Goal: Task Accomplishment & Management: Use online tool/utility

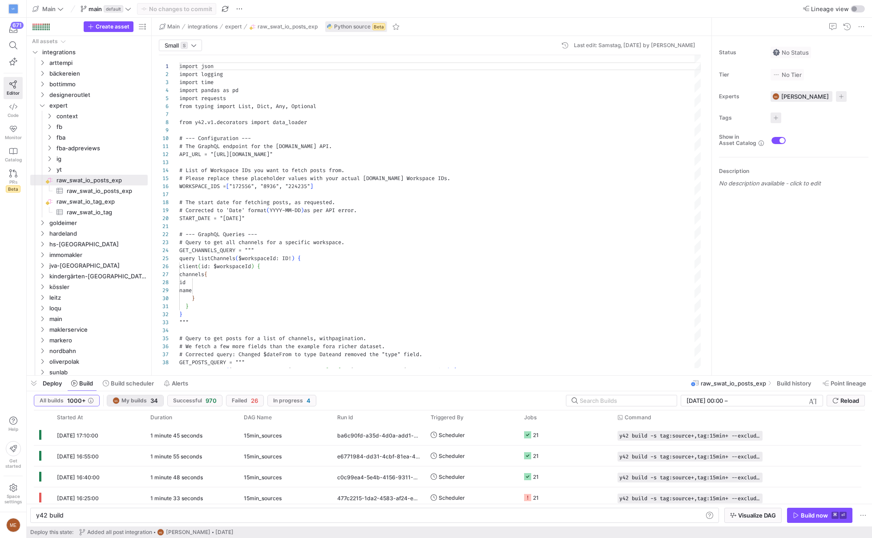
click at [147, 401] on span "ME My builds 34" at bounding box center [135, 400] width 45 height 7
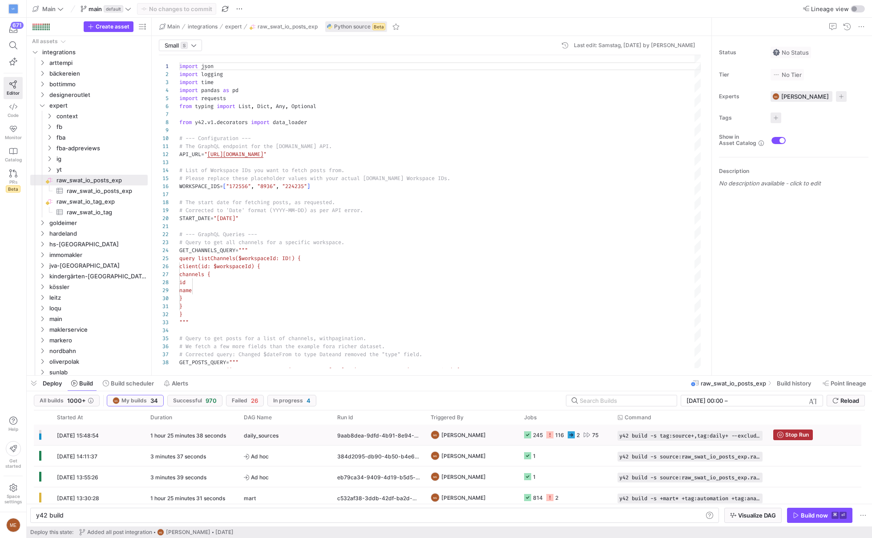
click at [400, 435] on div "9aab8dea-9dfd-4b91-8e94-8abca7a15d69" at bounding box center [378, 435] width 93 height 20
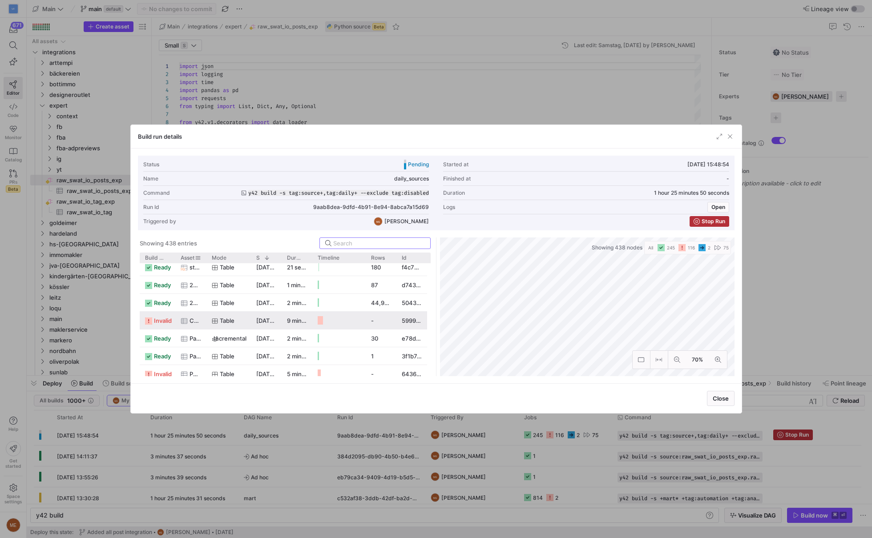
scroll to position [1198, 0]
click at [162, 260] on div "Build status" at bounding box center [157, 258] width 25 height 10
click at [156, 257] on span "Build status" at bounding box center [154, 258] width 19 height 6
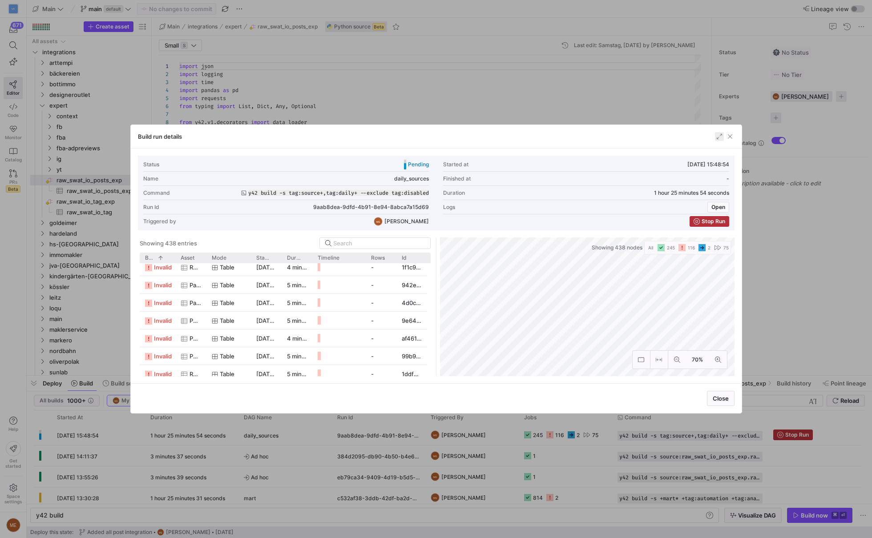
click at [715, 139] on span "button" at bounding box center [719, 136] width 9 height 9
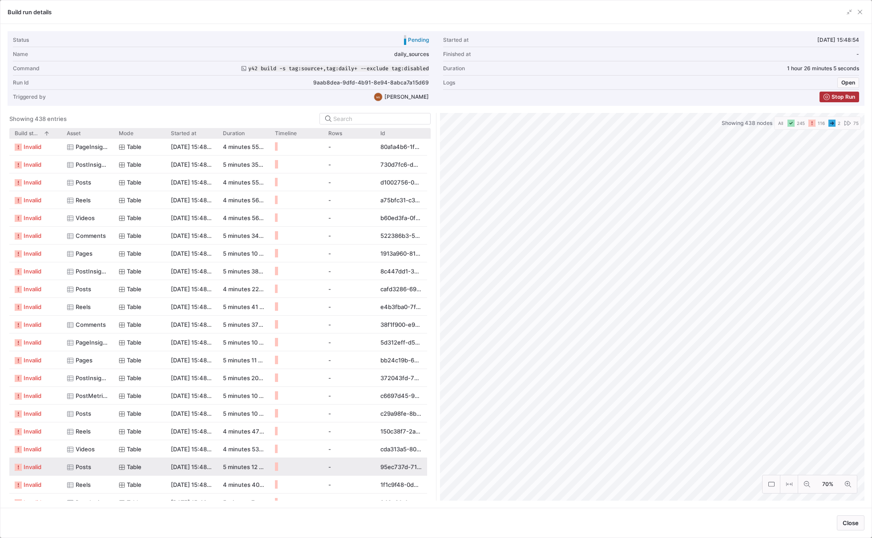
scroll to position [0, 0]
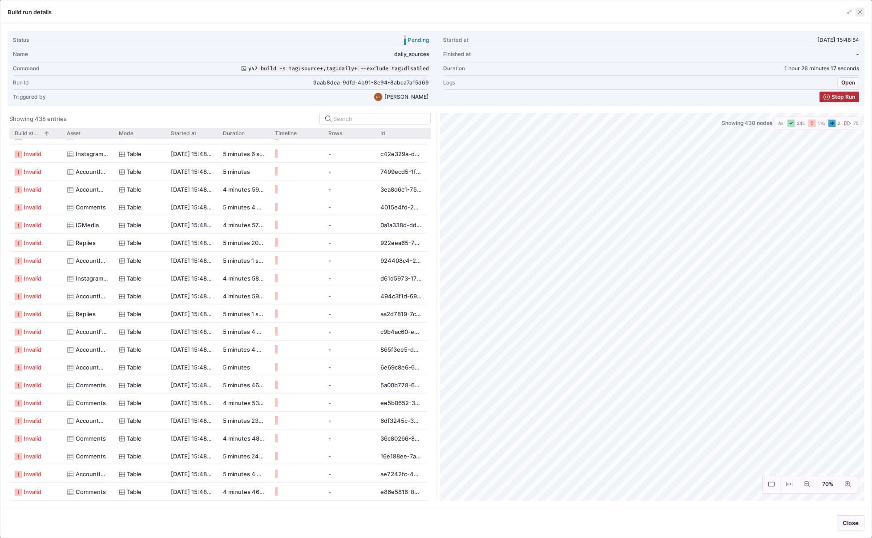
click at [859, 10] on span "button" at bounding box center [860, 12] width 9 height 9
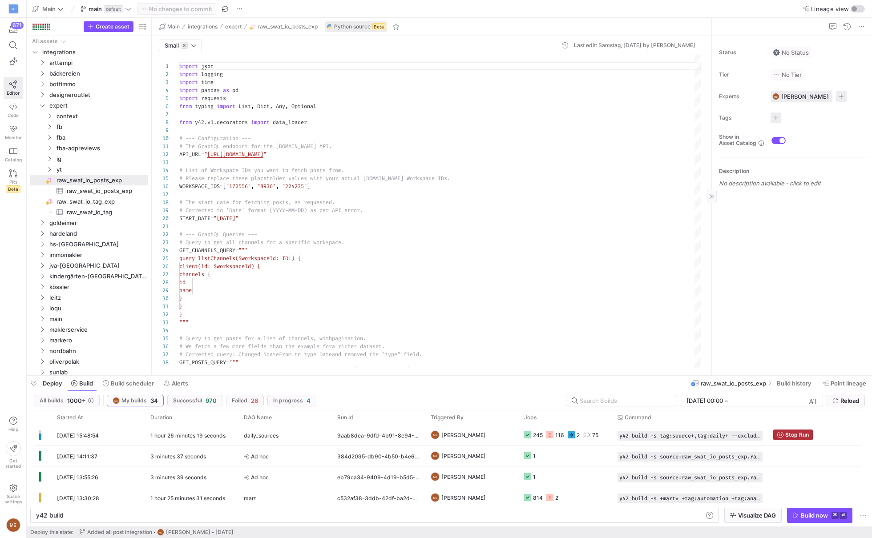
click at [735, 289] on div "Status No Status Tier No Tier Experts ME Max Embert 1 expert Tags No tags Show …" at bounding box center [792, 206] width 160 height 340
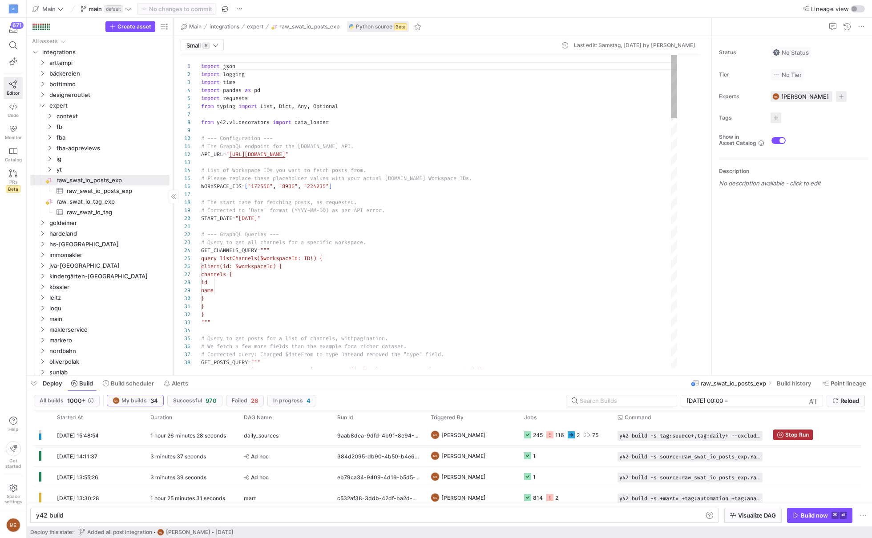
drag, startPoint x: 151, startPoint y: 113, endPoint x: 173, endPoint y: 117, distance: 22.1
click at [173, 117] on div at bounding box center [173, 197] width 0 height 358
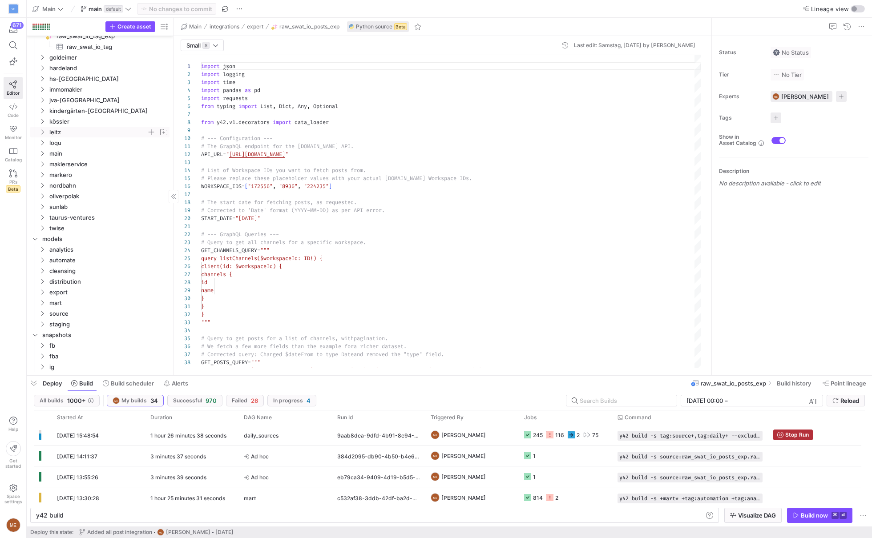
click at [65, 134] on span "leitz" at bounding box center [97, 132] width 97 height 10
click at [71, 178] on span "ig" at bounding box center [102, 175] width 90 height 10
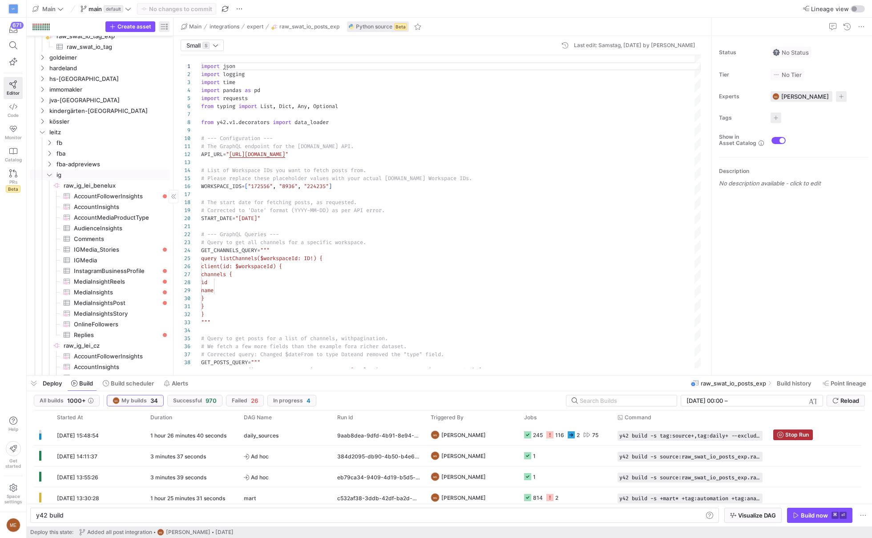
click at [166, 31] on span "button" at bounding box center [164, 26] width 11 height 11
click at [192, 81] on label "Freshness" at bounding box center [203, 78] width 34 height 7
click at [186, 81] on input "Freshness" at bounding box center [182, 78] width 7 height 7
radio input "false"
radio input "true"
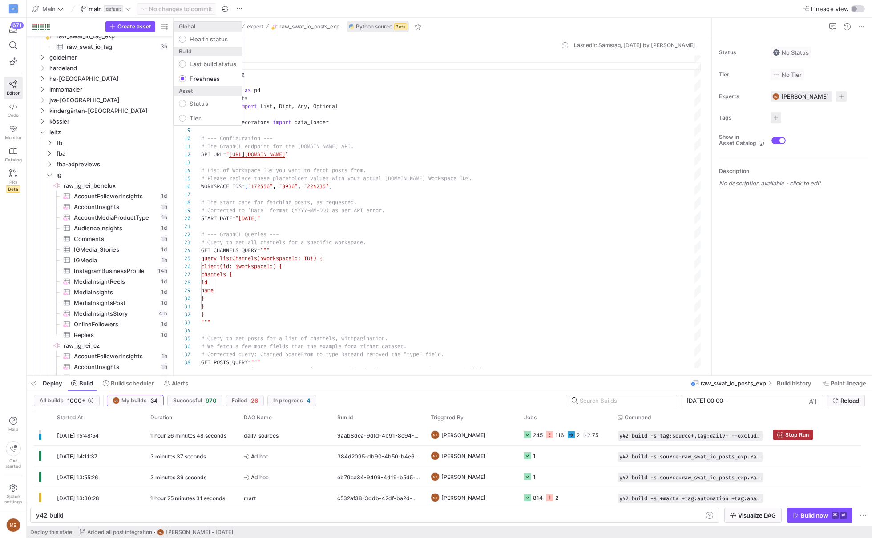
click at [27, 294] on div at bounding box center [436, 269] width 872 height 538
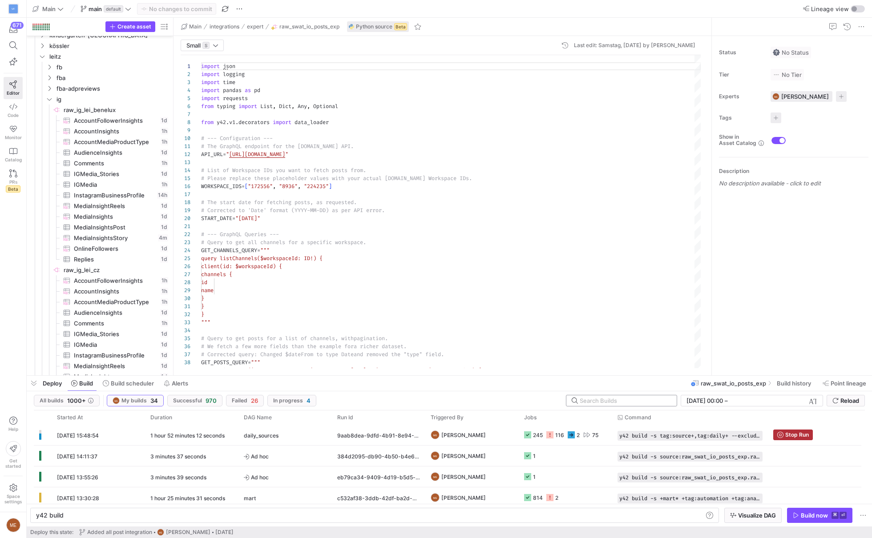
click at [644, 397] on input "text" at bounding box center [625, 400] width 90 height 7
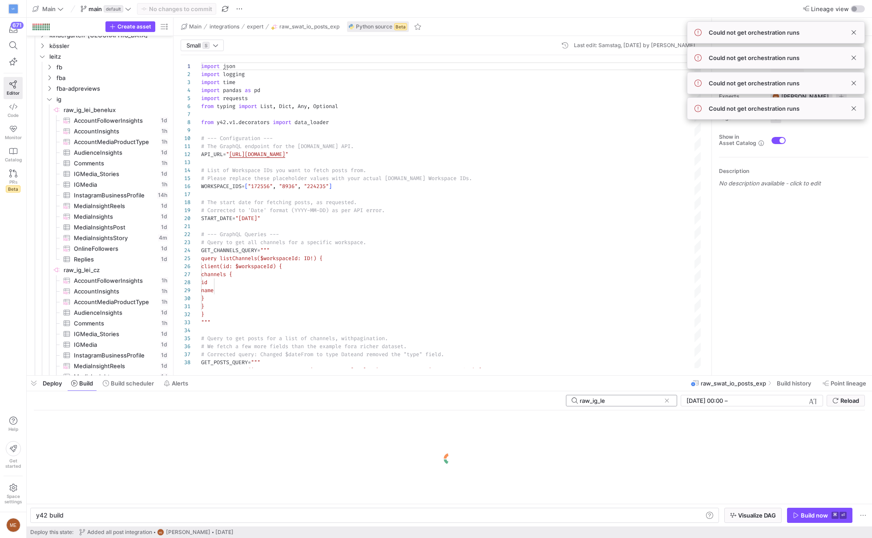
type input "raw_ig_lei"
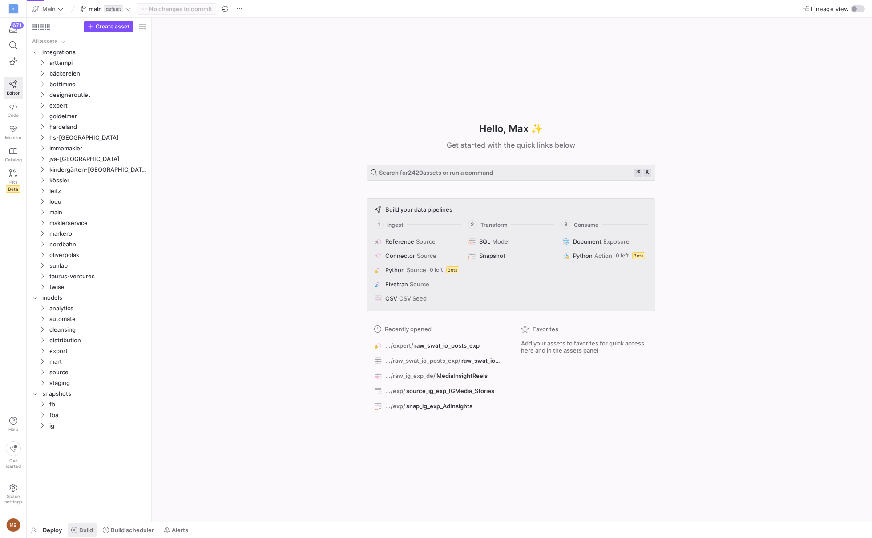
click at [71, 533] on icon at bounding box center [74, 530] width 6 height 6
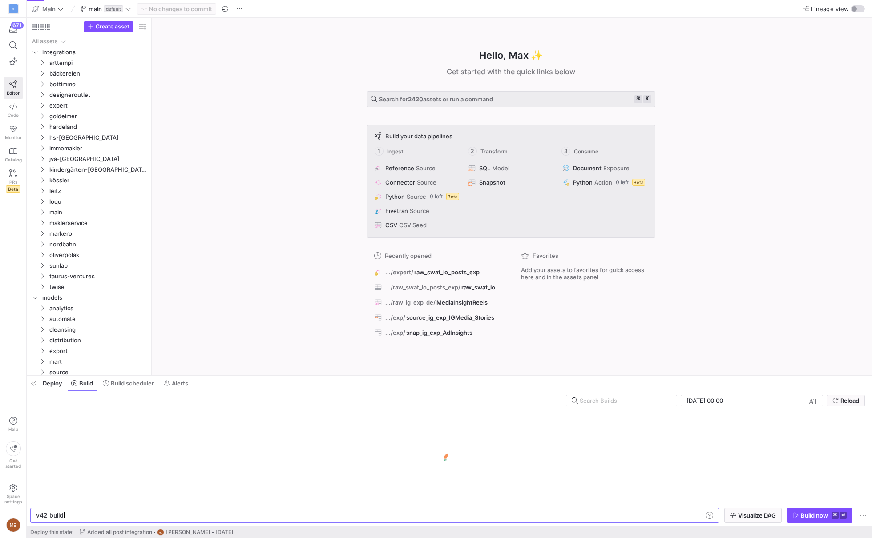
scroll to position [0, 27]
click at [611, 397] on input "text" at bounding box center [625, 400] width 90 height 7
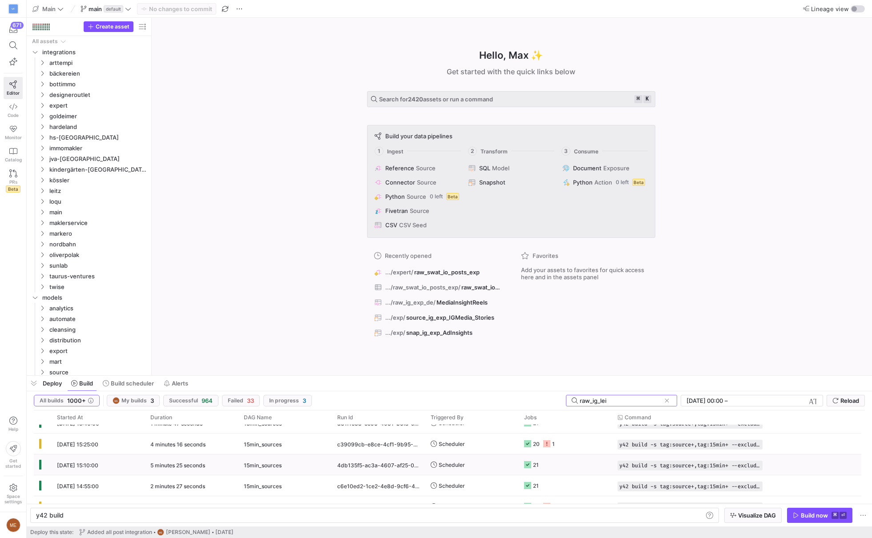
scroll to position [0, 0]
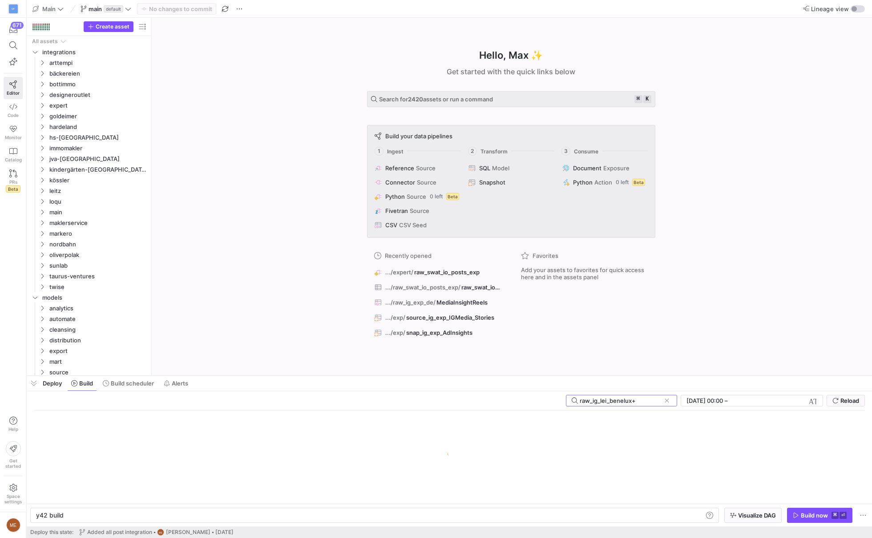
type input "raw_ig_lei_benelux+"
click at [692, 401] on input "[DATE] 00:00" at bounding box center [705, 400] width 36 height 7
type input "[DATE] 00:00"
click at [755, 399] on input "text" at bounding box center [759, 400] width 58 height 7
click button at bounding box center [667, 401] width 9 height 9
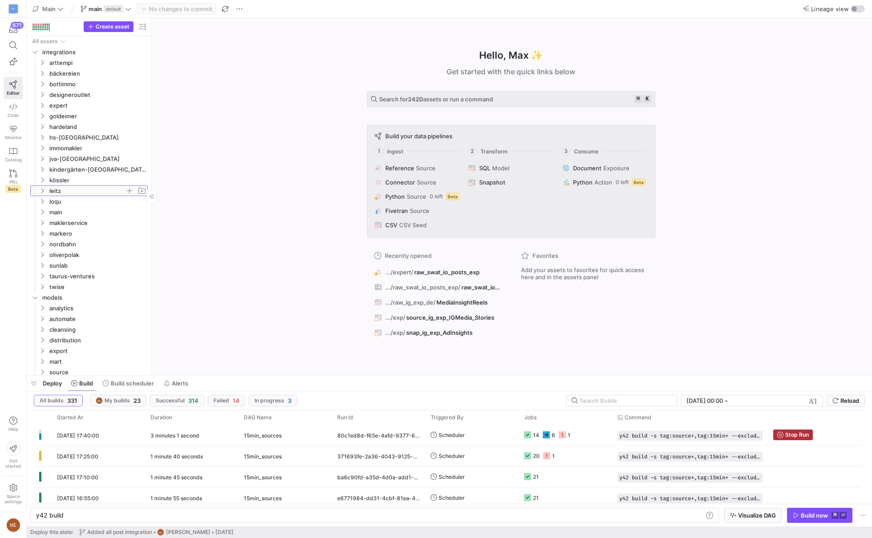
click at [75, 190] on span "leitz" at bounding box center [87, 191] width 76 height 10
click at [66, 236] on span "ig" at bounding box center [91, 234] width 69 height 10
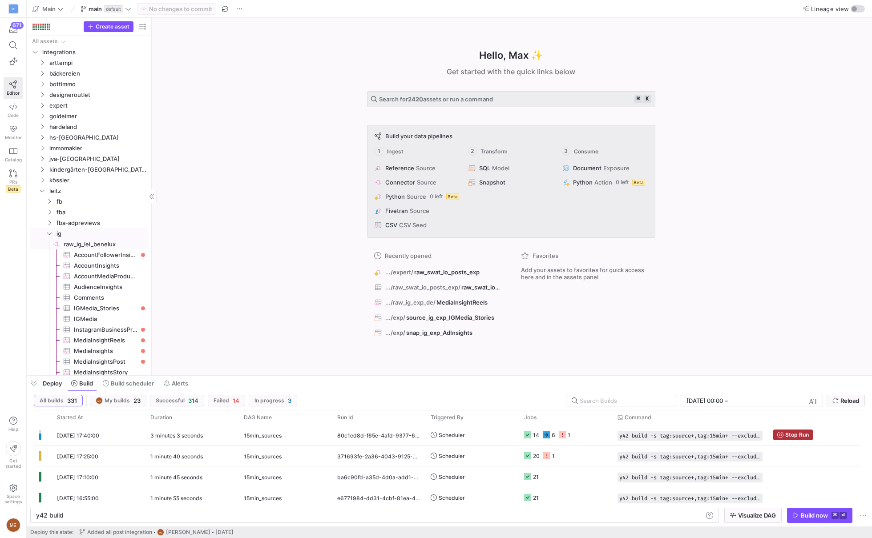
click at [121, 244] on span "raw_ig_lei_benelux​​​​​​​​" at bounding box center [105, 244] width 83 height 10
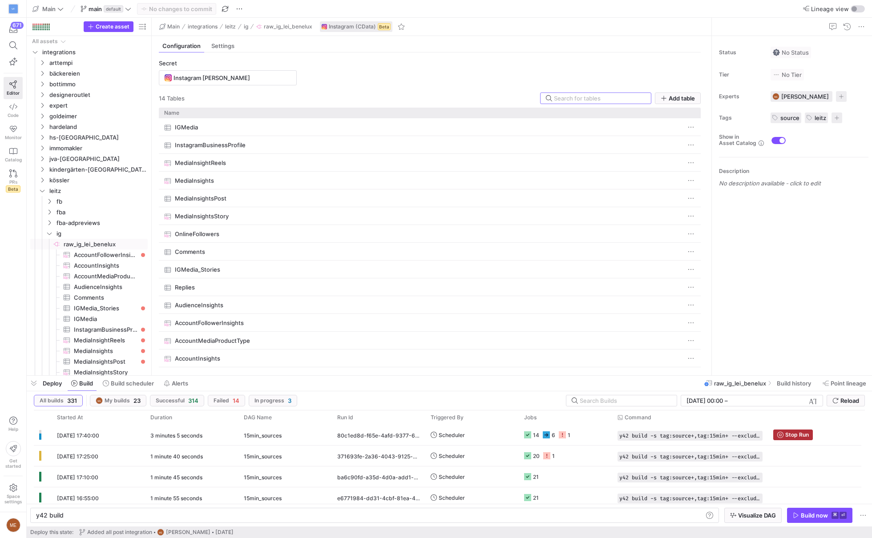
click at [116, 384] on mat-tooltip-component "[PERSON_NAME]" at bounding box center [106, 388] width 55 height 11
click at [113, 256] on span "AccountFollowerInsights​​​​​​​​​" at bounding box center [106, 255] width 64 height 10
type textarea "y42 build -s source:raw_ig_lei_benelux.AccountFollowerInsights"
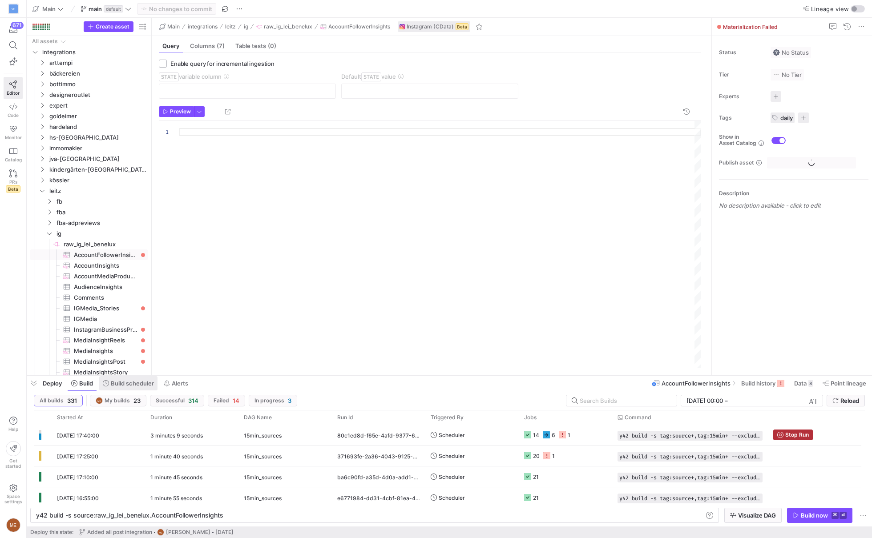
click at [123, 386] on span "Build scheduler" at bounding box center [132, 383] width 43 height 7
click at [93, 385] on span at bounding box center [82, 384] width 29 height 14
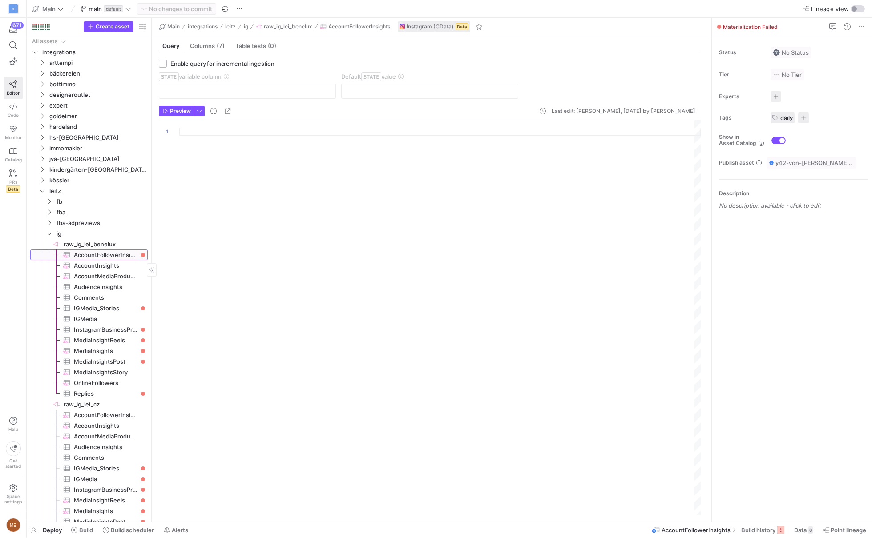
click at [106, 257] on span "AccountFollowerInsights​​​​​​​​​" at bounding box center [106, 255] width 64 height 10
click at [86, 530] on span "Build" at bounding box center [86, 530] width 14 height 7
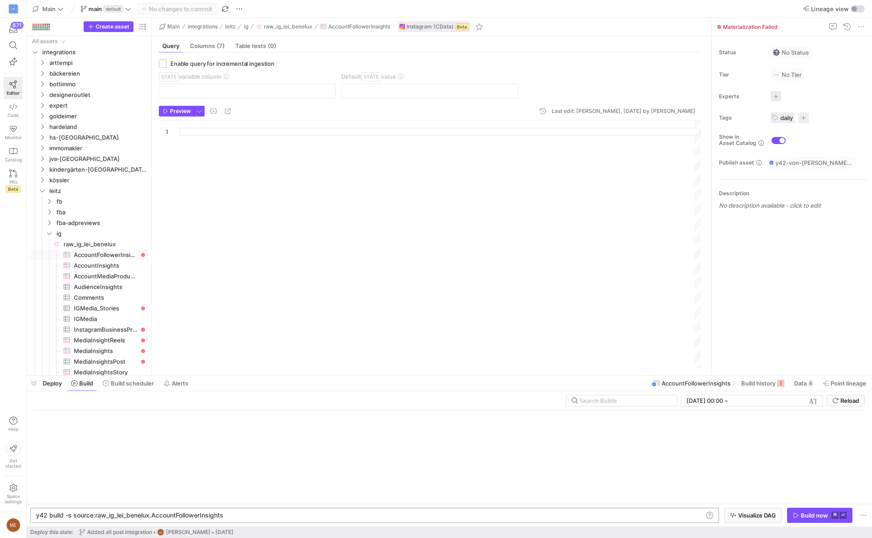
click at [208, 518] on div "y42 build -s source:raw_ig_lei_benelux.AccountFoll owerInsights" at bounding box center [370, 515] width 668 height 7
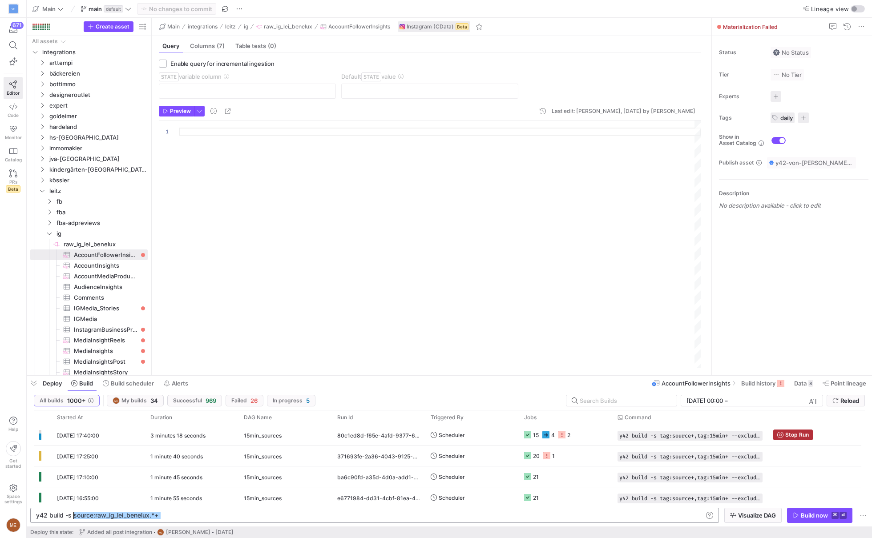
click at [73, 517] on div "y42 build -s source:raw_ig_lei_benelux.*+" at bounding box center [370, 515] width 668 height 7
click at [174, 513] on div "y42 build -s source:raw_ig_lei_benelux.*+" at bounding box center [370, 515] width 668 height 7
click at [239, 517] on div "y42 build -s source:raw_ig_lei_benelux.*+ source:r aw_ig_lei_benelux.*+" at bounding box center [370, 515] width 668 height 7
click at [304, 522] on div "y42 build -s source:raw_ig_lei_benelux.*+ source:r aw_ig_lei_de.*+ y42 build -s…" at bounding box center [374, 515] width 689 height 15
click at [305, 517] on div "y42 build -s source:raw_ig_lei_benelux.*+ source:r aw_ig_lei_de.*+" at bounding box center [370, 515] width 668 height 7
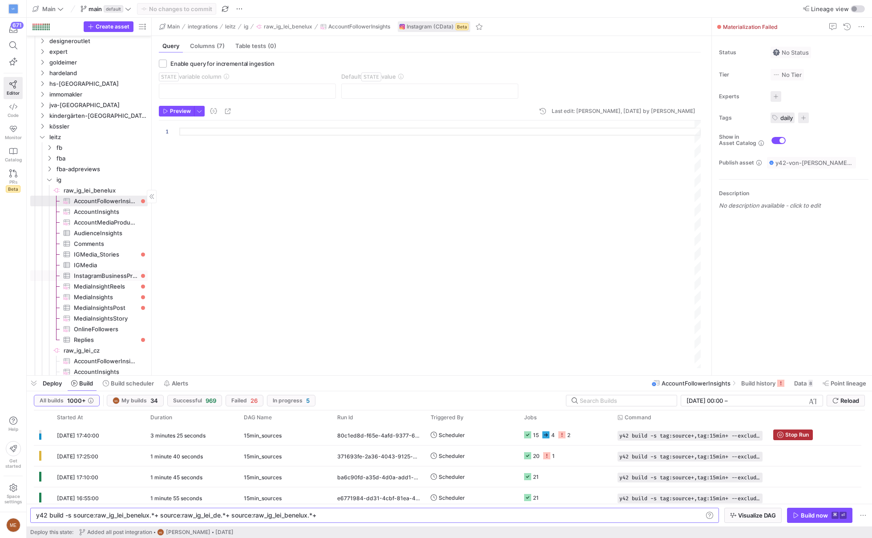
scroll to position [55, 0]
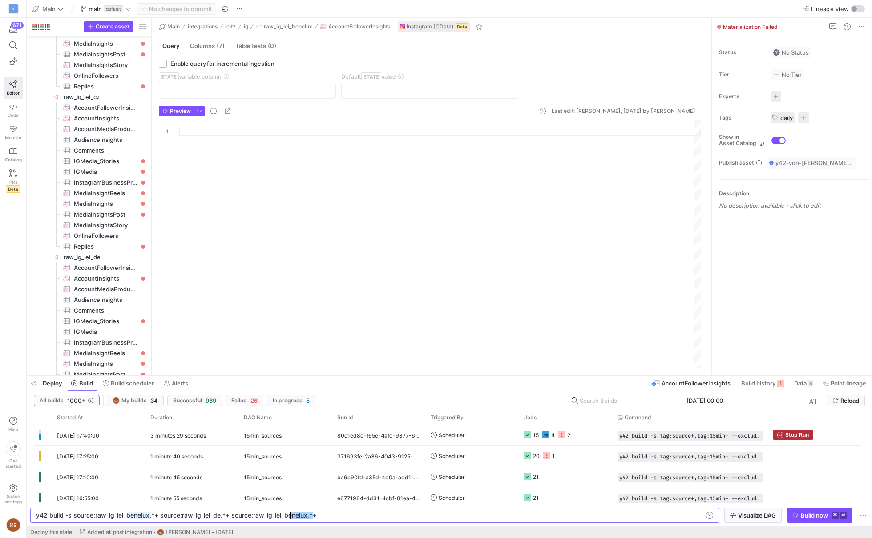
drag, startPoint x: 312, startPoint y: 518, endPoint x: 290, endPoint y: 518, distance: 21.4
click at [290, 518] on div "y42 build -s source:raw_ig_lei_benelux.*+ source:r aw_ig_lei_de.*+ source:raw_i…" at bounding box center [370, 515] width 668 height 7
click at [374, 517] on div "y42 build -s source:raw_ig_lei_benelux.*+ source:r aw_ig_lei_de.*+ source:raw_i…" at bounding box center [370, 515] width 668 height 7
click at [306, 515] on div "y42 build -s source:raw_ig_lei_benelux.*+ source:r aw_ig_lei_de.*+ source:raw_i…" at bounding box center [370, 515] width 668 height 7
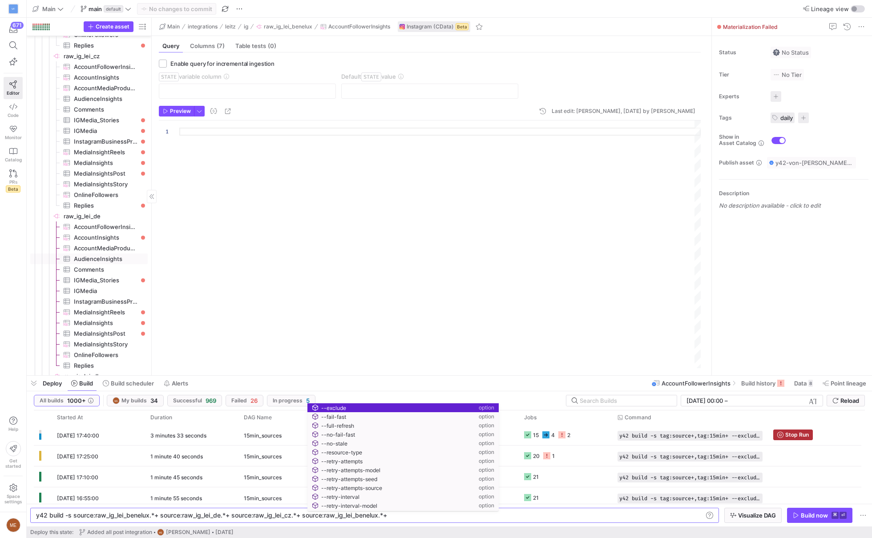
scroll to position [348, 0]
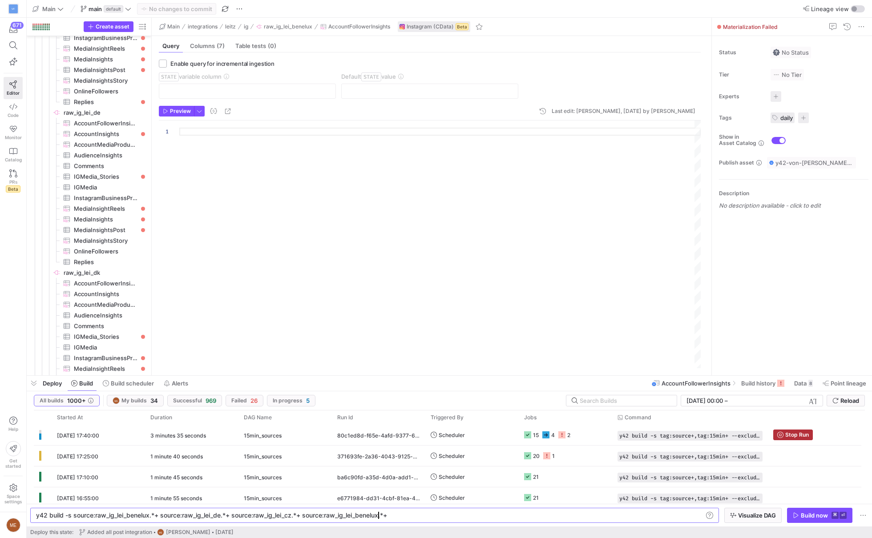
click at [379, 517] on div "y42 build -s source:raw_ig_lei_benelux.*+ source:r aw_ig_lei_de.*+ source:raw_i…" at bounding box center [370, 515] width 668 height 7
click at [437, 518] on div "y42 build -s source:raw_ig_lei_benelux.*+ source:r aw_ig_lei_de.*+ source:raw_i…" at bounding box center [370, 515] width 668 height 7
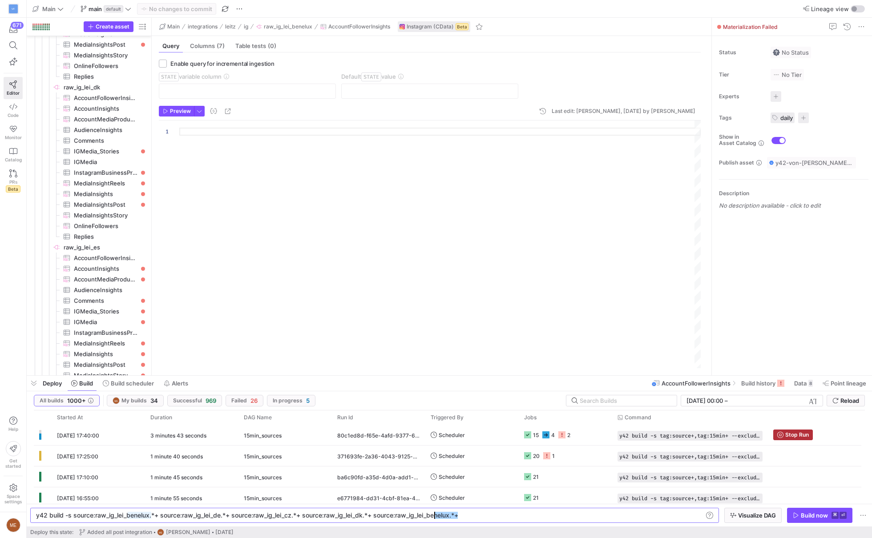
drag, startPoint x: 457, startPoint y: 514, endPoint x: 435, endPoint y: 514, distance: 22.3
click at [435, 514] on div "y42 build -s source:raw_ig_lei_benelux.*+ source:r aw_ig_lei_de.*+ source:raw_i…" at bounding box center [370, 515] width 668 height 7
click at [490, 510] on div "y42 build -s source:raw_ig_lei_benelux.*+ source:r aw_ig_lei_de.*+ source:raw_i…" at bounding box center [374, 515] width 689 height 15
click at [490, 513] on div "y42 build -s source:raw_ig_lei_benelux.*+ source:r aw_ig_lei_de.*+ source:raw_i…" at bounding box center [370, 515] width 668 height 7
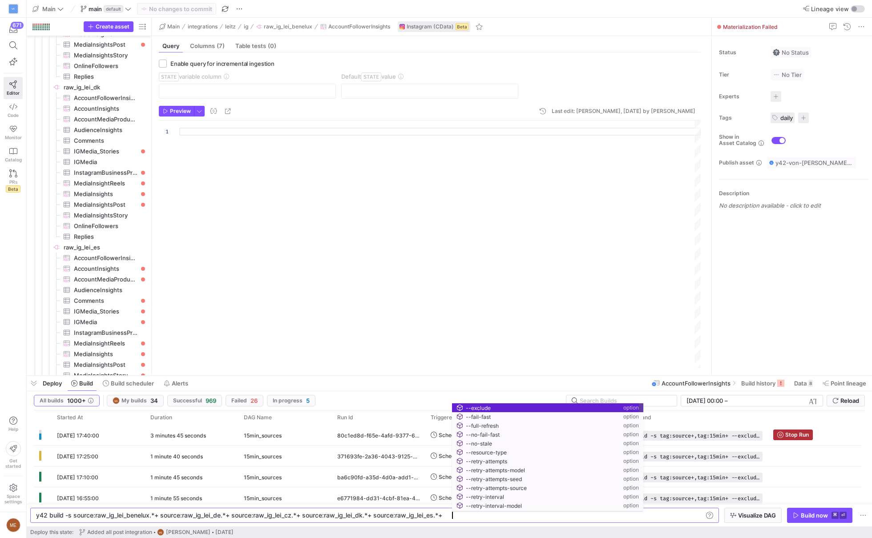
click at [490, 513] on div "y42 build -s source:raw_ig_lei_benelux.*+ source:r aw_ig_lei_de.*+ source:raw_i…" at bounding box center [370, 515] width 668 height 7
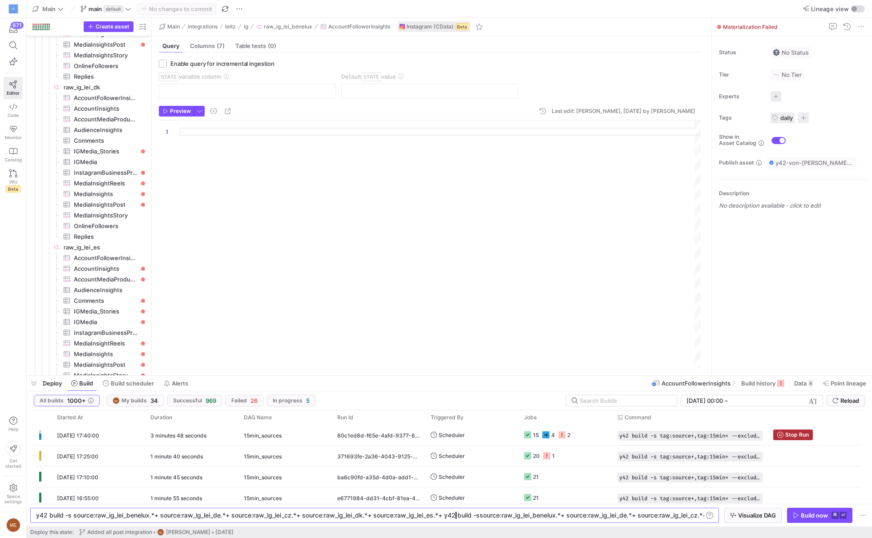
click at [454, 518] on div "y42 build -s source:raw_ig_lei_benelux.*+ source:r aw_ig_lei_de.*+ source:raw_i…" at bounding box center [455, 515] width 839 height 7
click at [379, 517] on div "y42 build -s source:raw_ig_lei_benelux.*+ source:r aw_ig_lei_de.*+ source:raw_i…" at bounding box center [370, 515] width 668 height 7
click at [476, 515] on div "y42 build -s source:raw_ig_lei_benelux.*+ source:r aw_ig_lei_de.*+ source:raw_i…" at bounding box center [370, 515] width 668 height 7
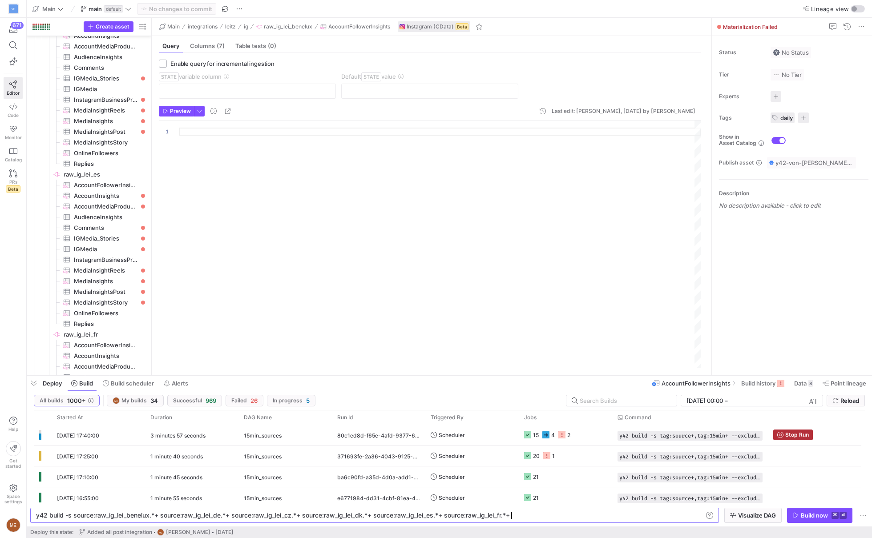
click at [571, 515] on div "y42 build -s source:raw_ig_lei_benelux.*+ source:r aw_ig_lei_de.*+ source:raw_i…" at bounding box center [370, 515] width 668 height 7
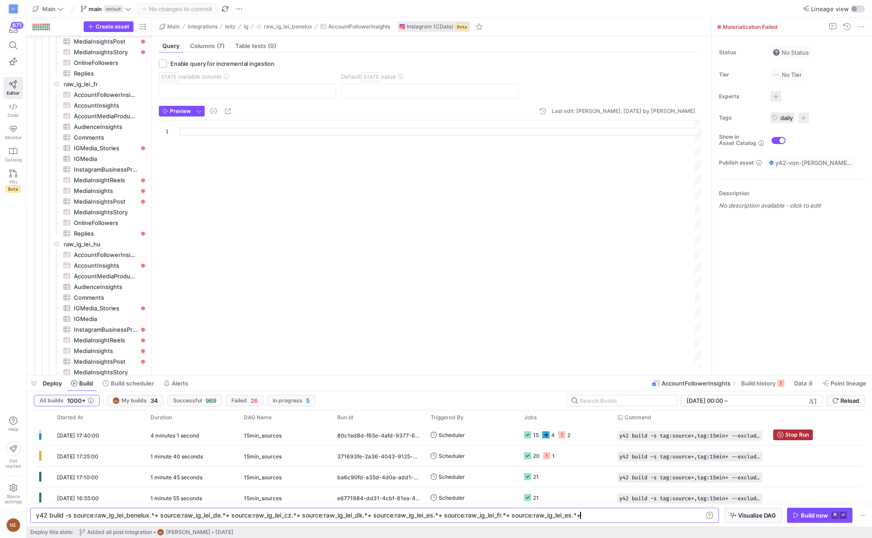
click at [580, 514] on div "y42 build -s source:raw_ig_lei_benelux.*+ source:r aw_ig_lei_de.*+ source:raw_i…" at bounding box center [370, 515] width 668 height 7
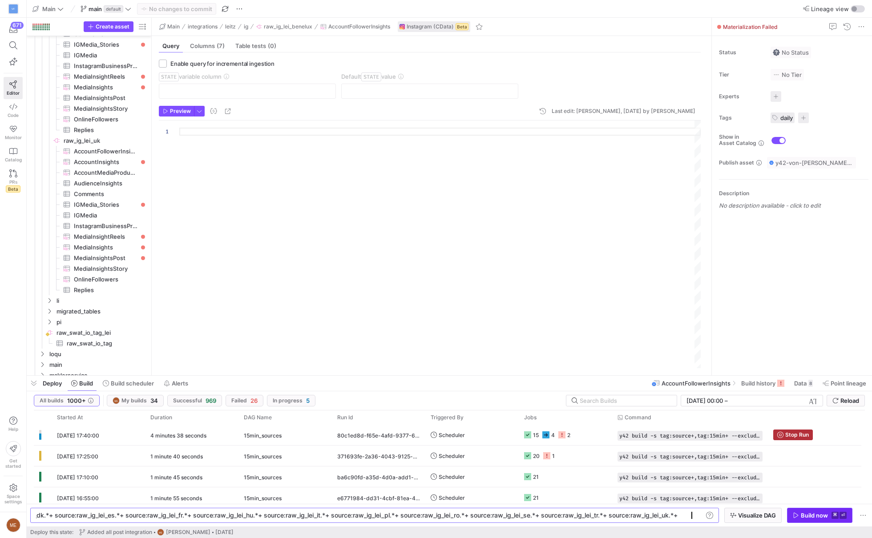
type textarea "y42 build -s source:raw_ig_lei_benelux.*+ source:raw_ig_lei_de.*+ source:raw_ig…"
click at [818, 514] on div "Build now" at bounding box center [814, 515] width 27 height 7
click at [564, 441] on y42-job-status-cell-renderer at bounding box center [565, 435] width 83 height 20
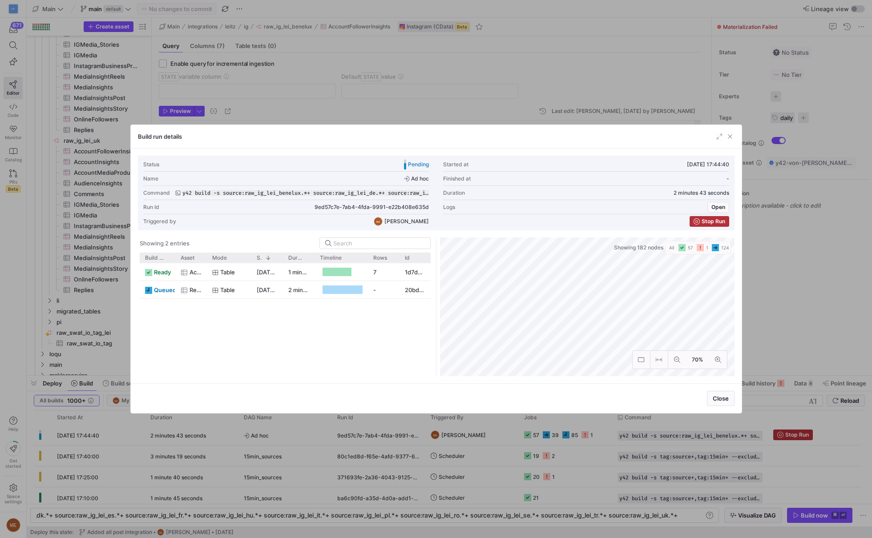
click at [813, 336] on div at bounding box center [436, 269] width 872 height 538
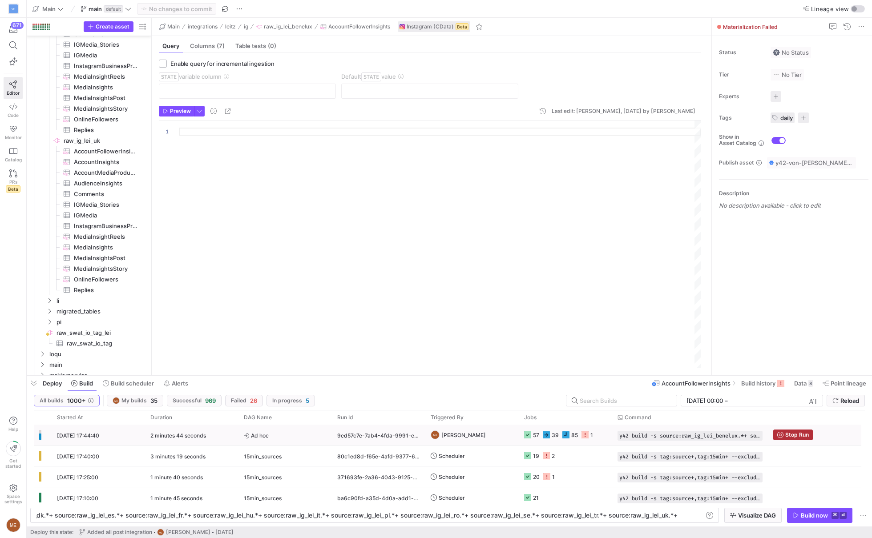
click at [526, 435] on icon "Press SPACE to select this row." at bounding box center [527, 435] width 7 height 7
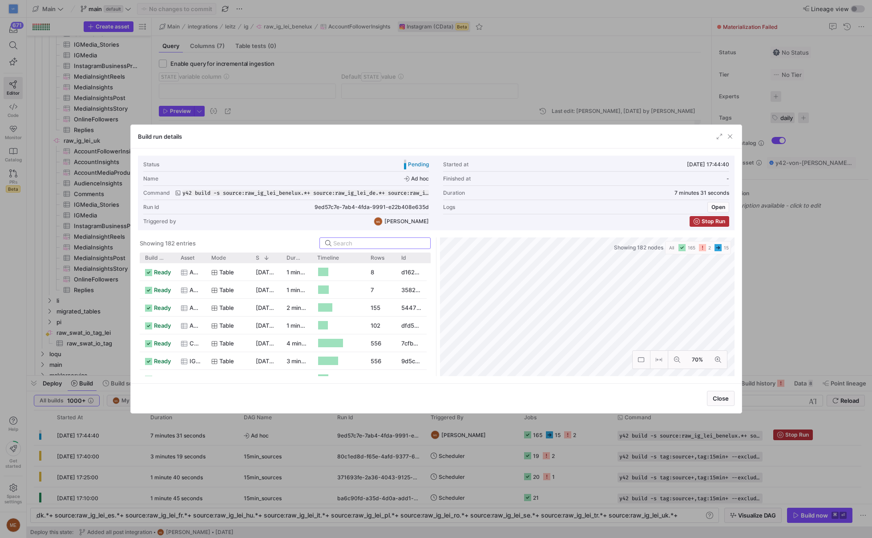
click at [358, 470] on div at bounding box center [436, 269] width 872 height 538
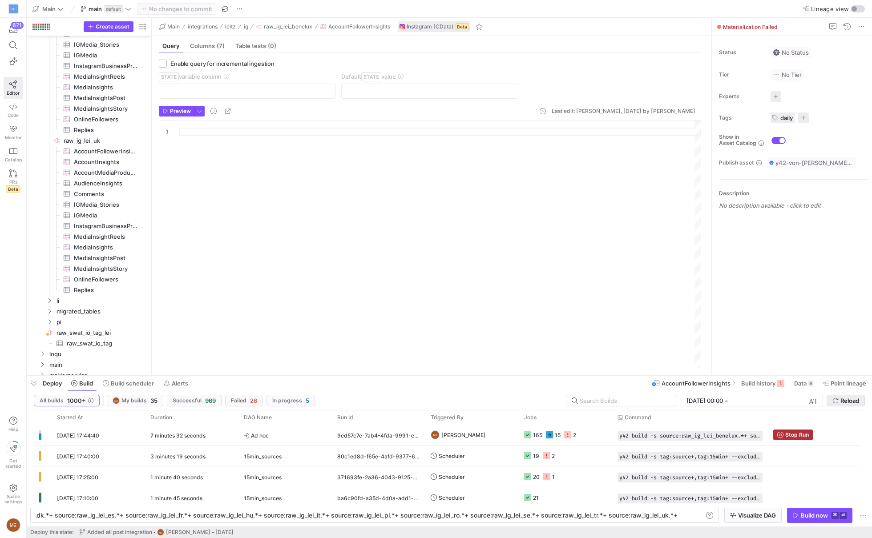
click at [856, 396] on span "submit" at bounding box center [845, 401] width 37 height 11
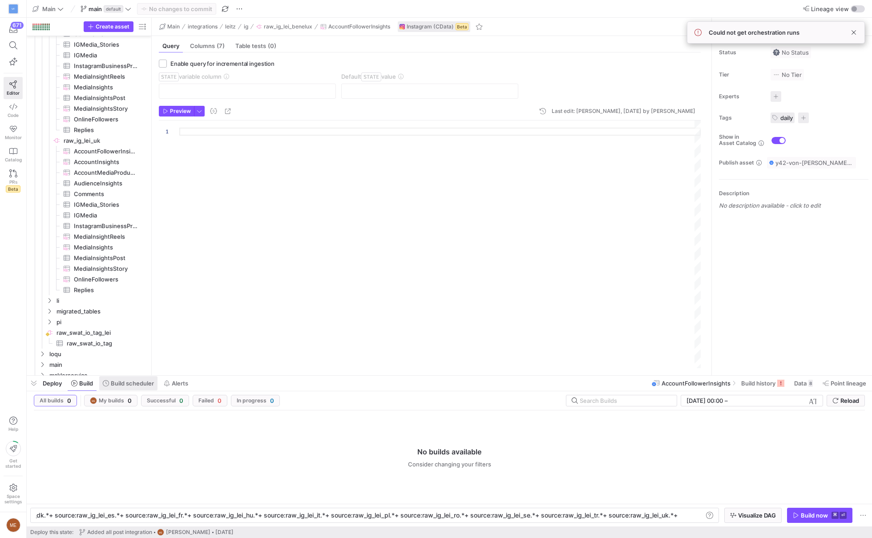
click at [137, 381] on span "Build scheduler" at bounding box center [132, 383] width 43 height 7
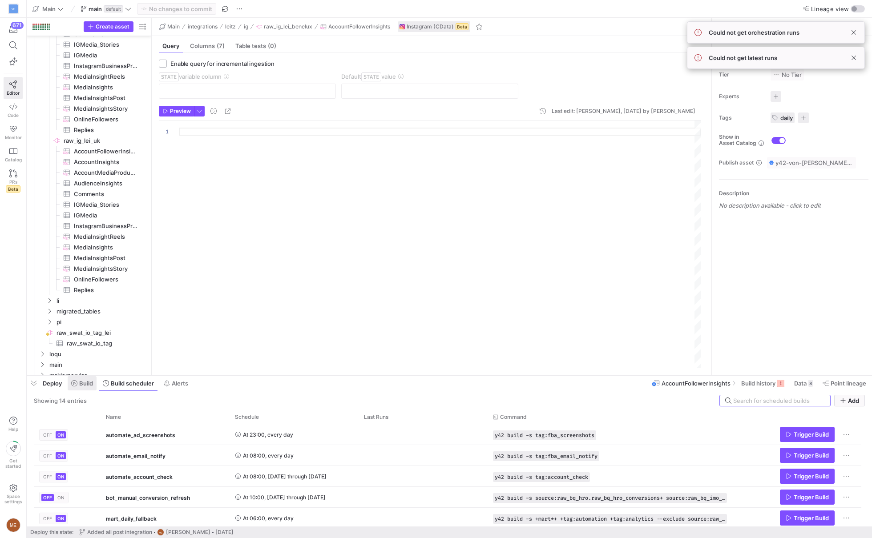
click at [89, 381] on span "Build" at bounding box center [86, 383] width 14 height 7
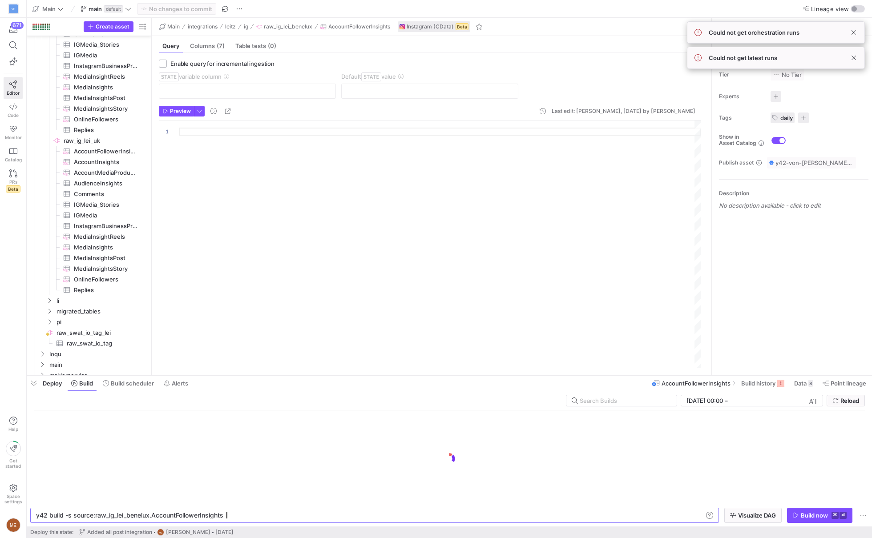
scroll to position [0, 187]
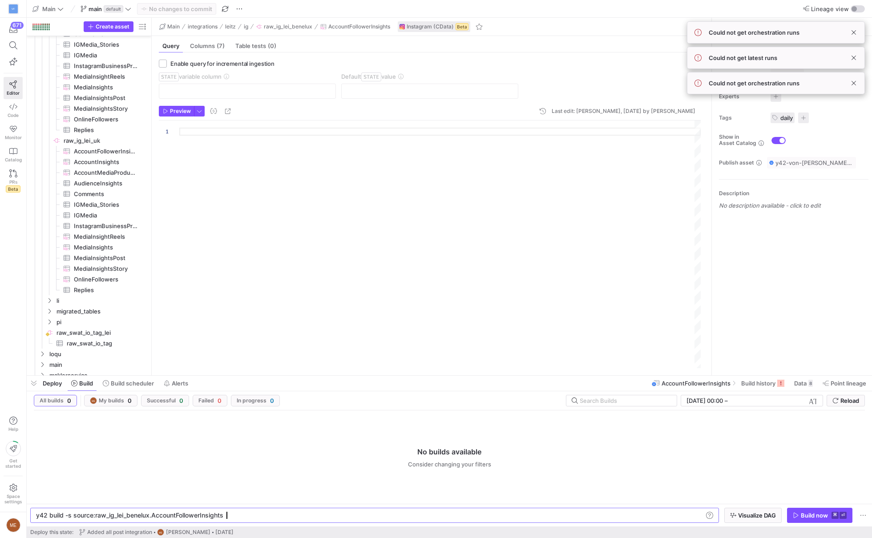
click at [776, 403] on input "text" at bounding box center [759, 400] width 58 height 7
click at [648, 401] on input "text" at bounding box center [625, 400] width 90 height 7
